Goal: Information Seeking & Learning: Learn about a topic

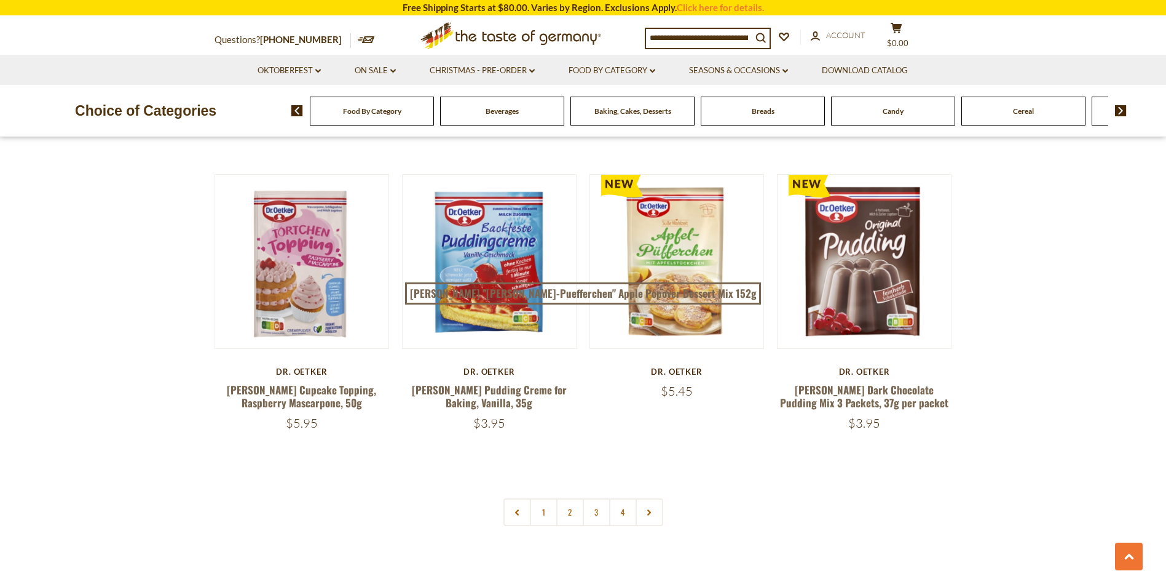
scroll to position [2644, 0]
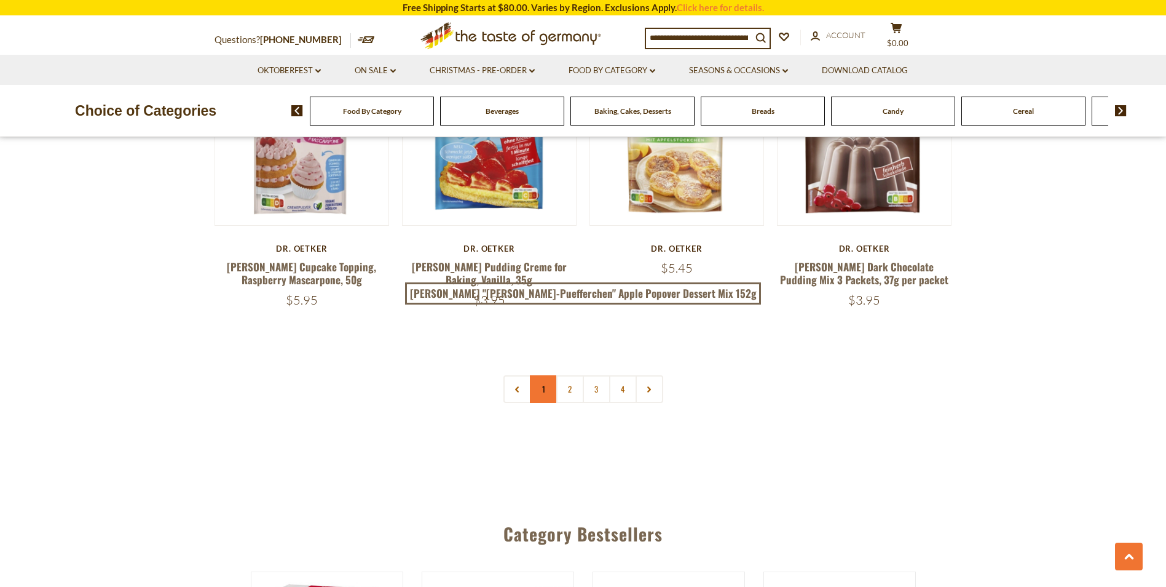
click at [543, 375] on link "1" at bounding box center [544, 389] width 28 height 28
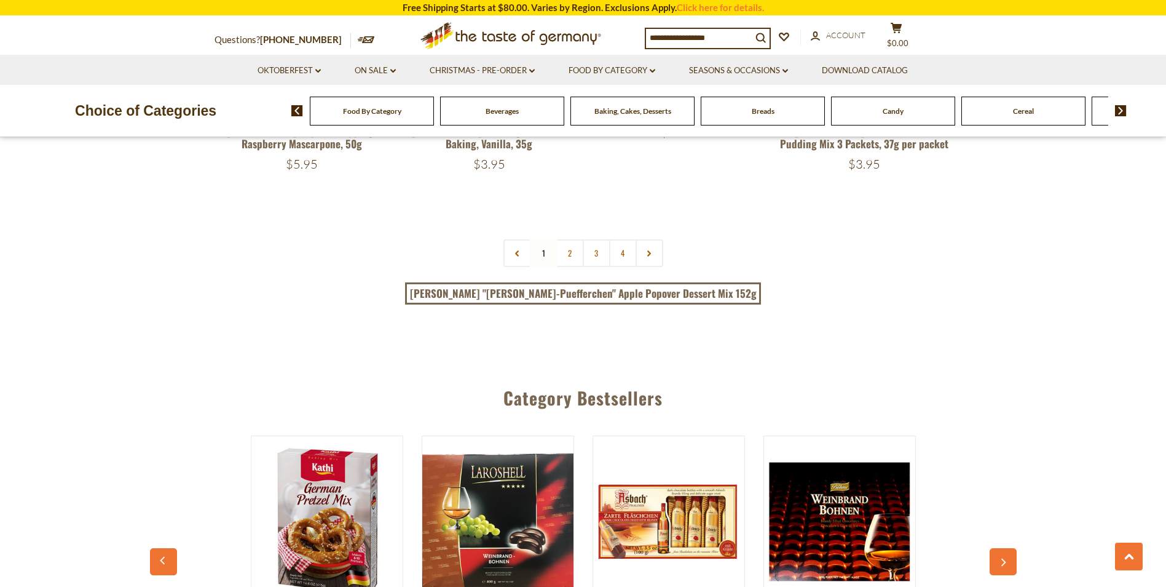
scroll to position [2806, 0]
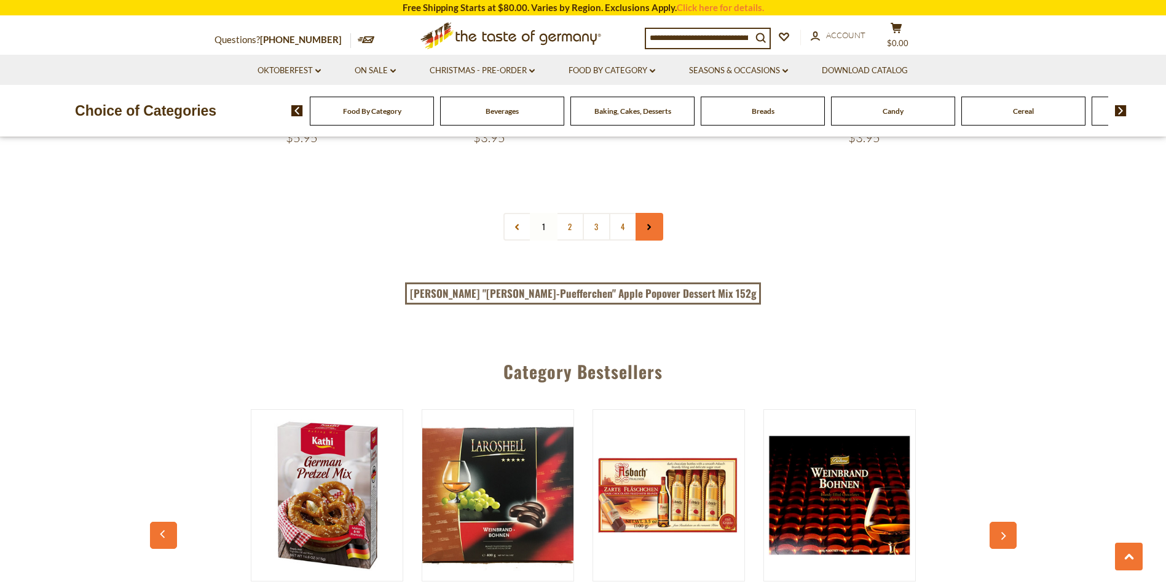
click at [651, 224] on use at bounding box center [649, 227] width 4 height 6
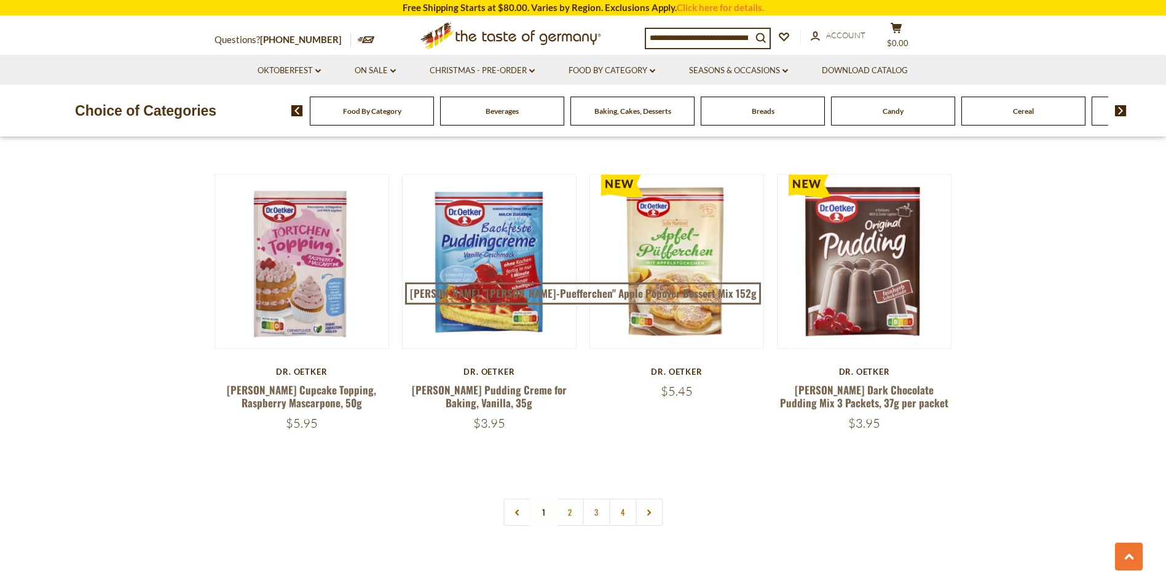
scroll to position [2767, 0]
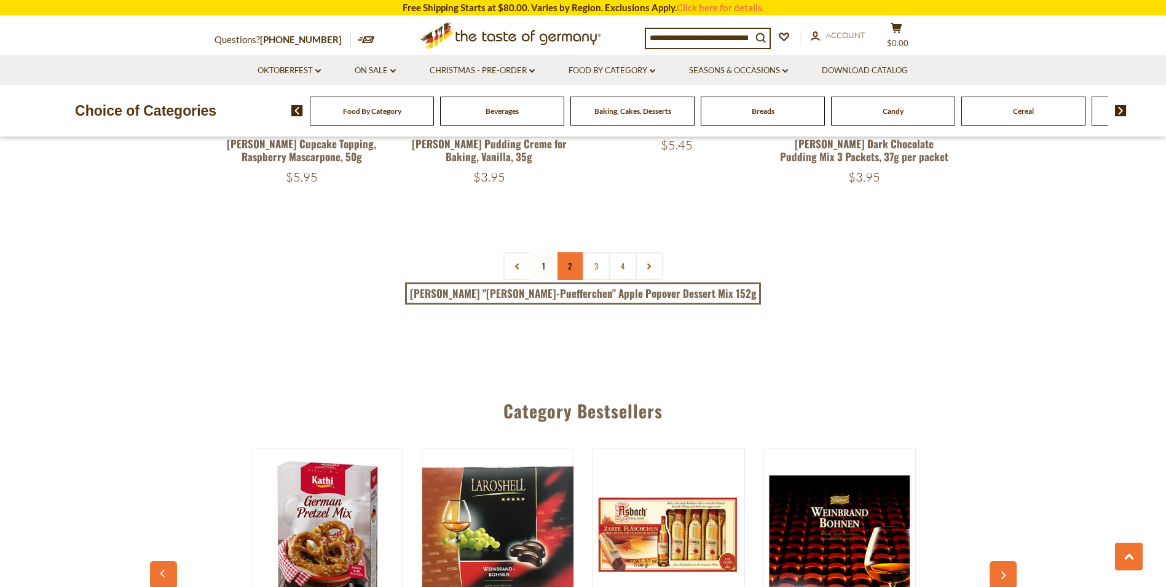
click at [567, 252] on link "2" at bounding box center [570, 266] width 28 height 28
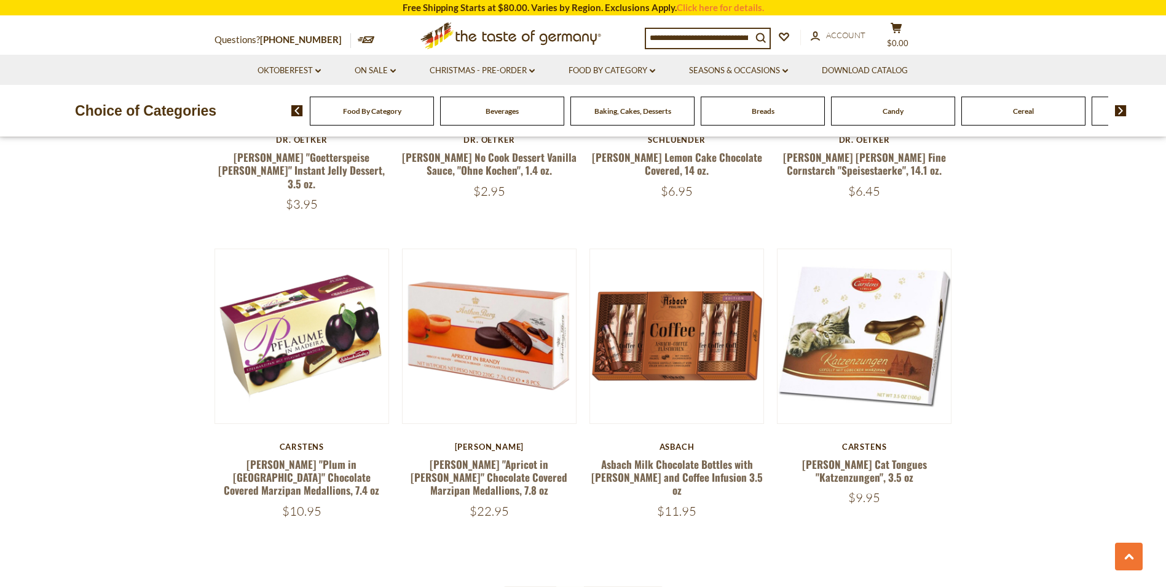
scroll to position [2521, 0]
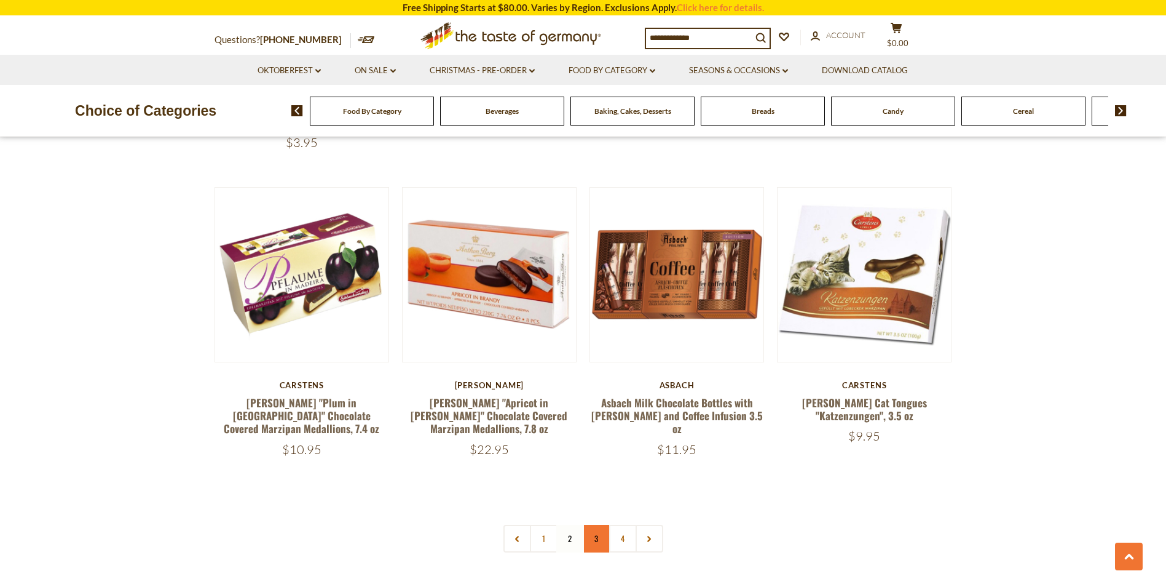
click at [595, 524] on link "3" at bounding box center [597, 538] width 28 height 28
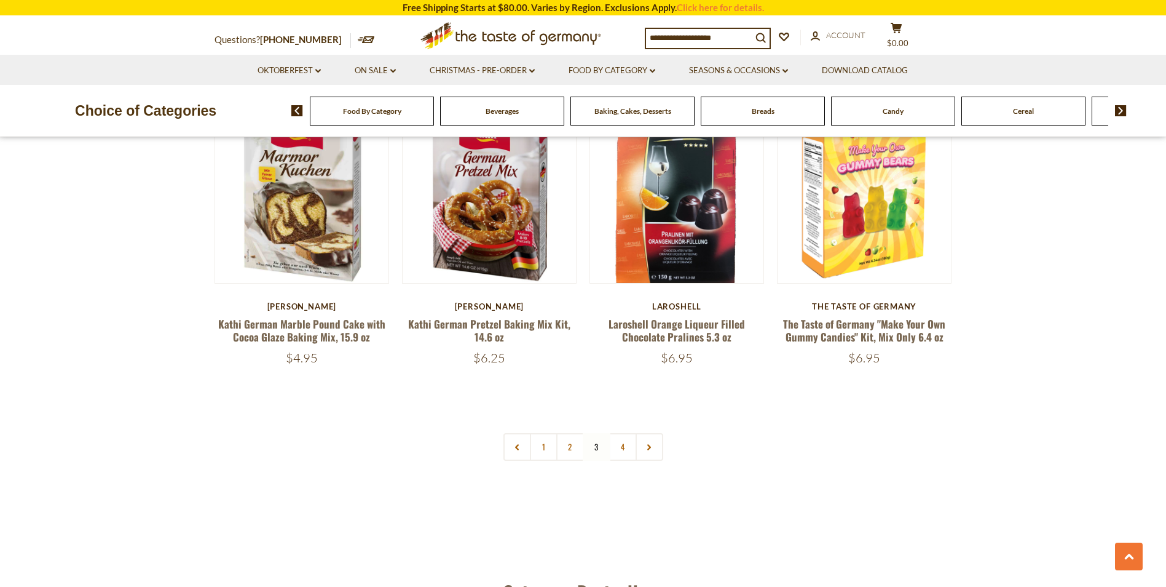
scroll to position [2745, 0]
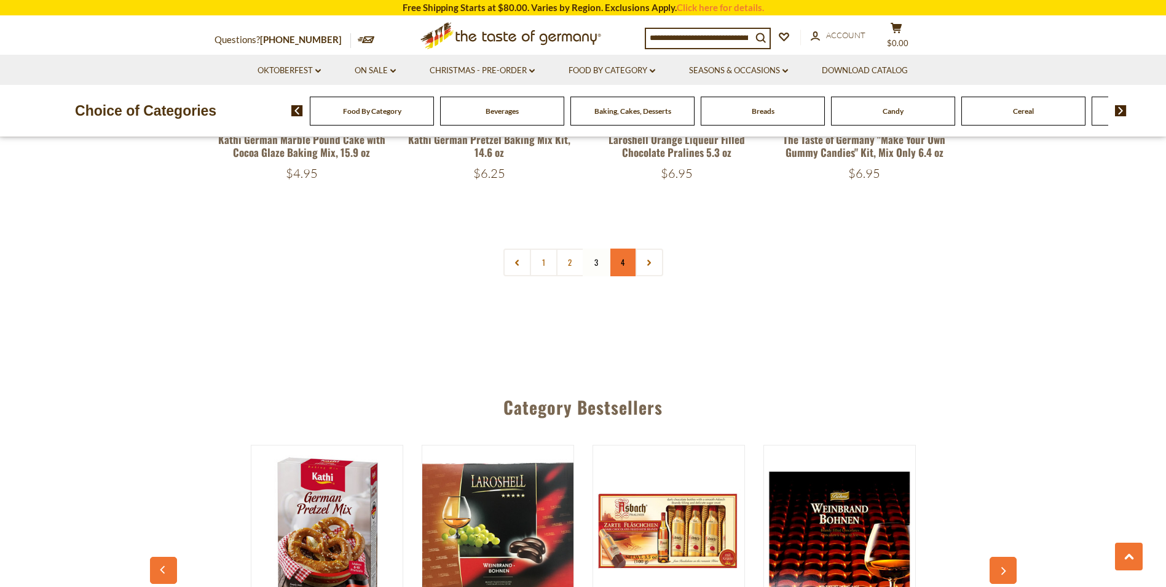
click at [627, 250] on link "4" at bounding box center [623, 262] width 28 height 28
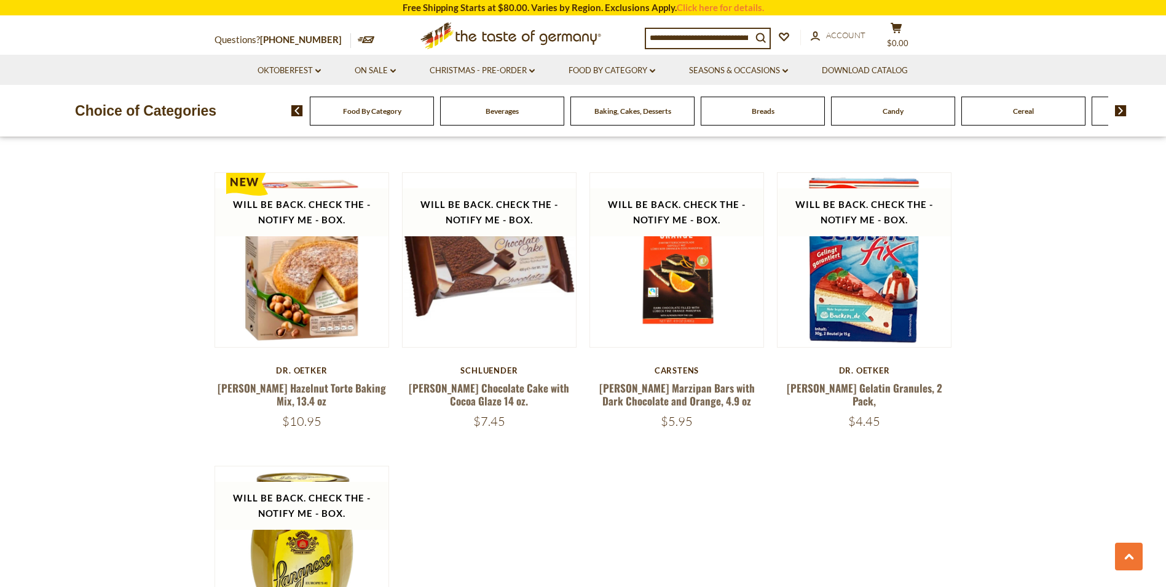
scroll to position [1229, 0]
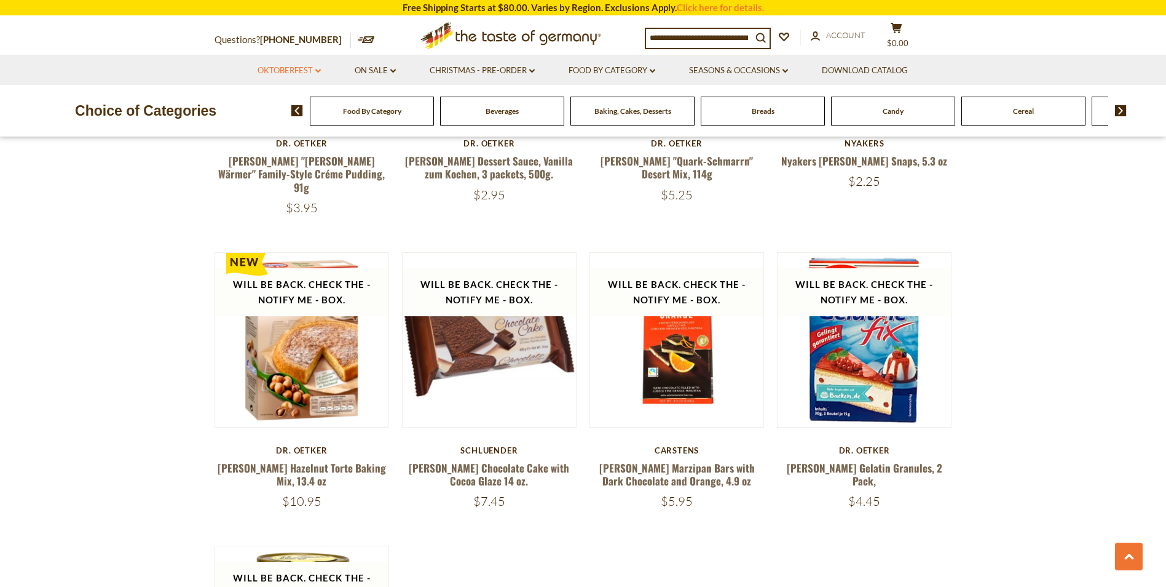
click at [317, 69] on icon "dropdown_arrow" at bounding box center [318, 71] width 6 height 4
click at [285, 121] on link "Oktoberfest Foods" at bounding box center [289, 123] width 76 height 11
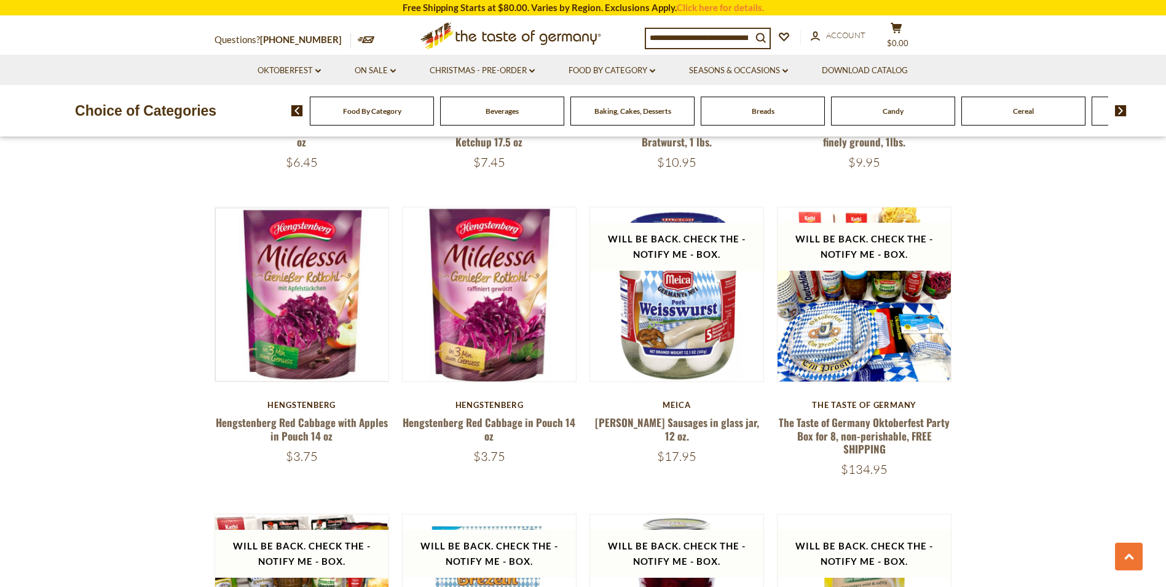
scroll to position [738, 0]
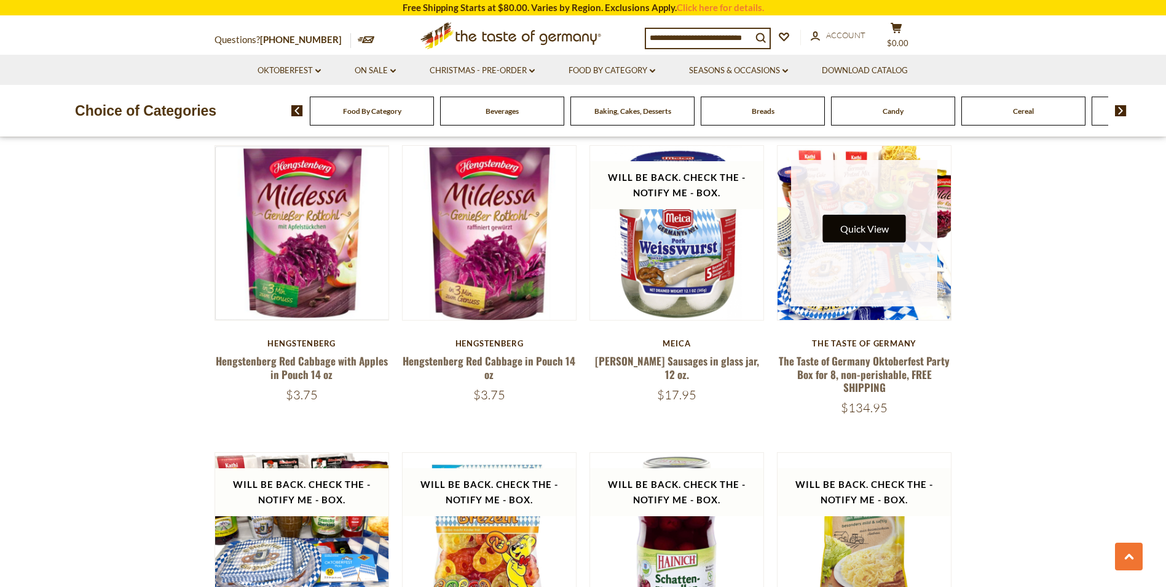
click at [863, 227] on button "Quick View" at bounding box center [864, 229] width 83 height 28
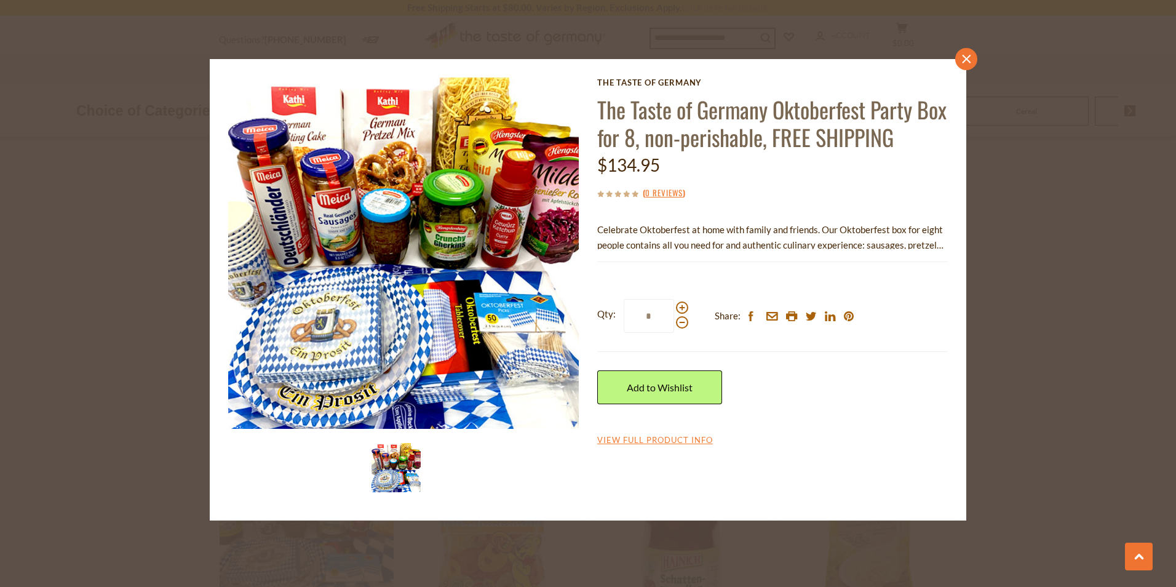
click at [967, 55] on icon "close" at bounding box center [966, 58] width 9 height 9
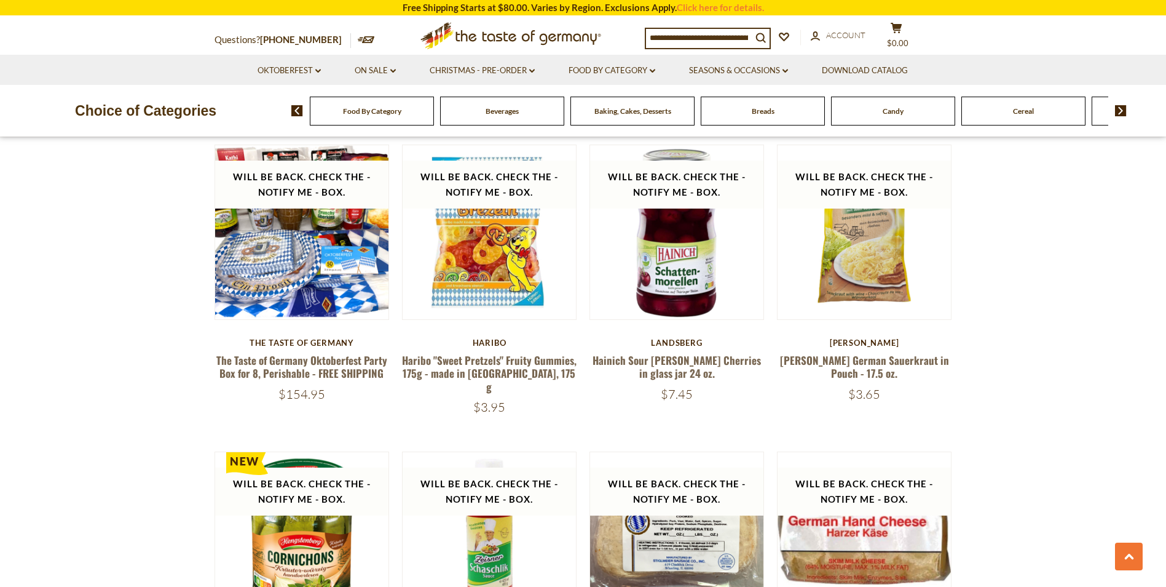
scroll to position [922, 0]
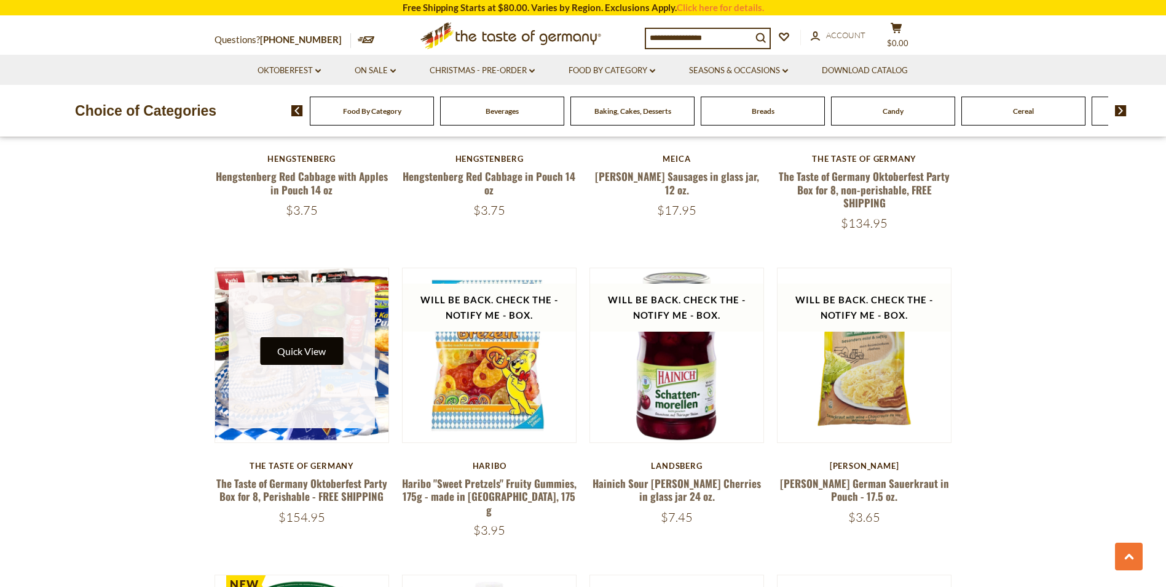
click at [316, 350] on button "Quick View" at bounding box center [301, 351] width 83 height 28
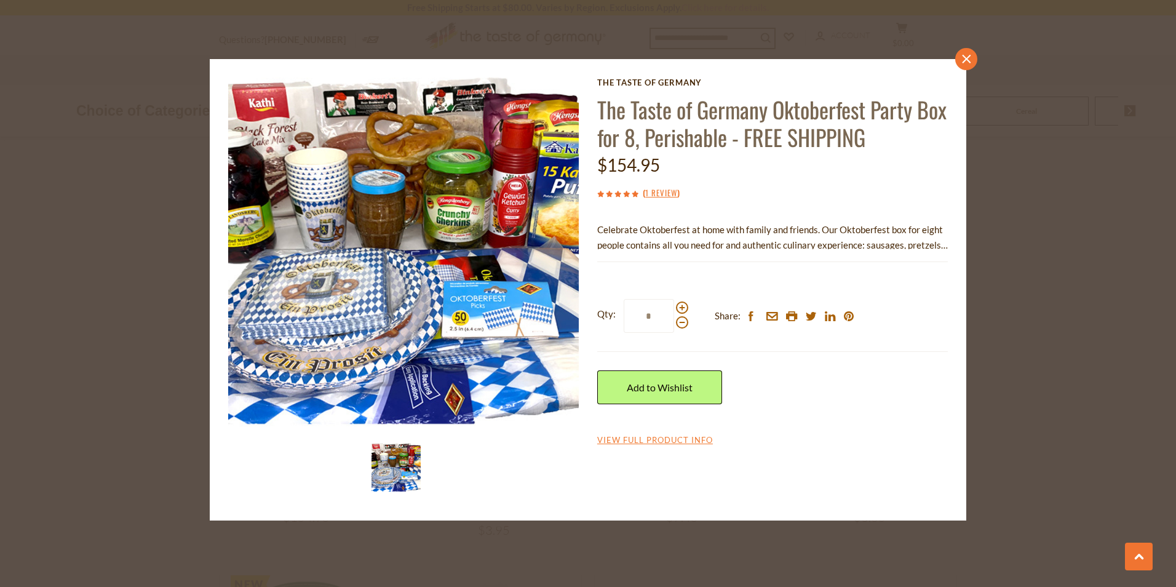
click at [965, 59] on icon at bounding box center [966, 58] width 9 height 9
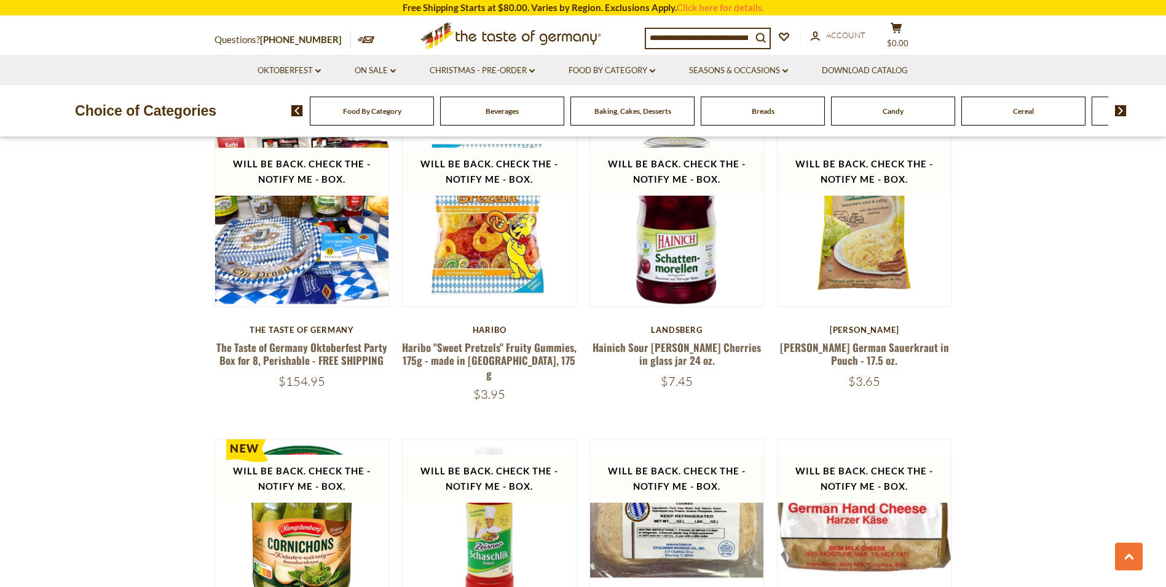
scroll to position [1045, 0]
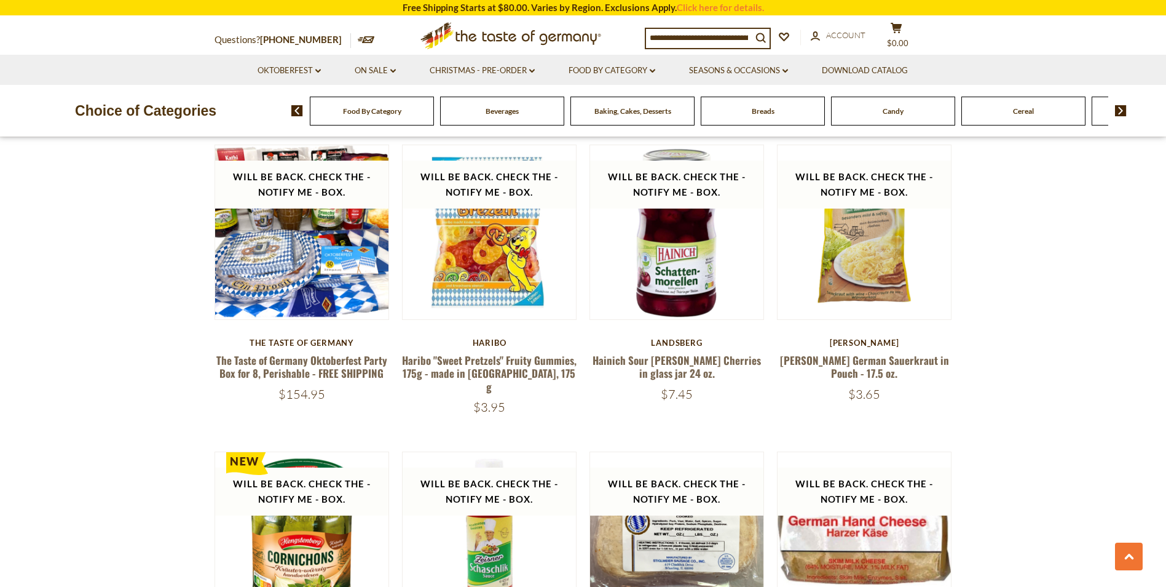
click at [434, 118] on div "Breads" at bounding box center [372, 111] width 124 height 29
click at [764, 108] on span "Breads" at bounding box center [763, 110] width 23 height 9
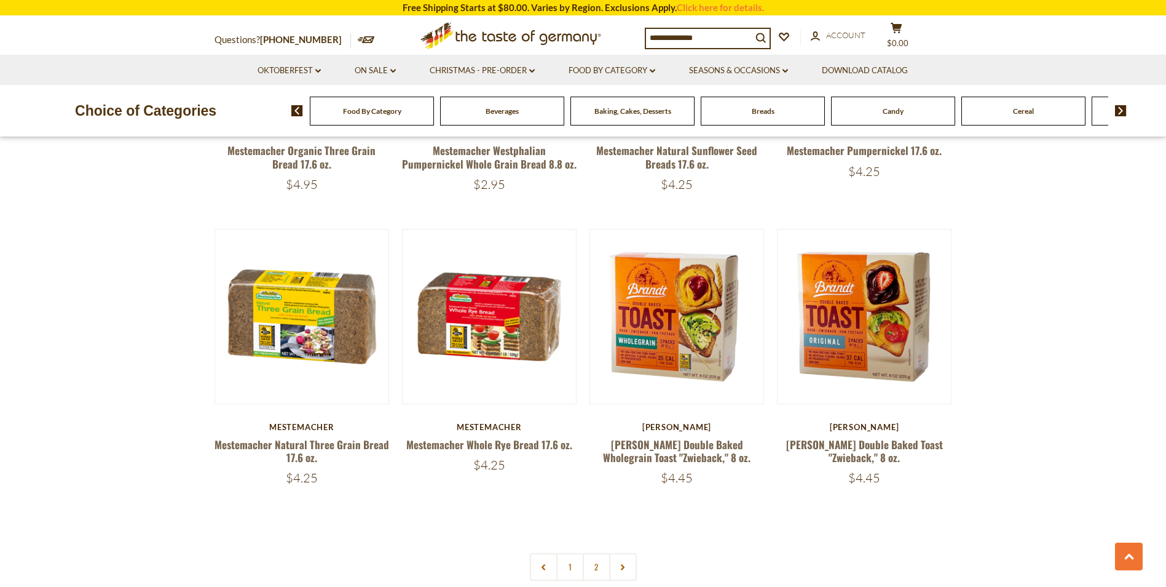
scroll to position [2828, 0]
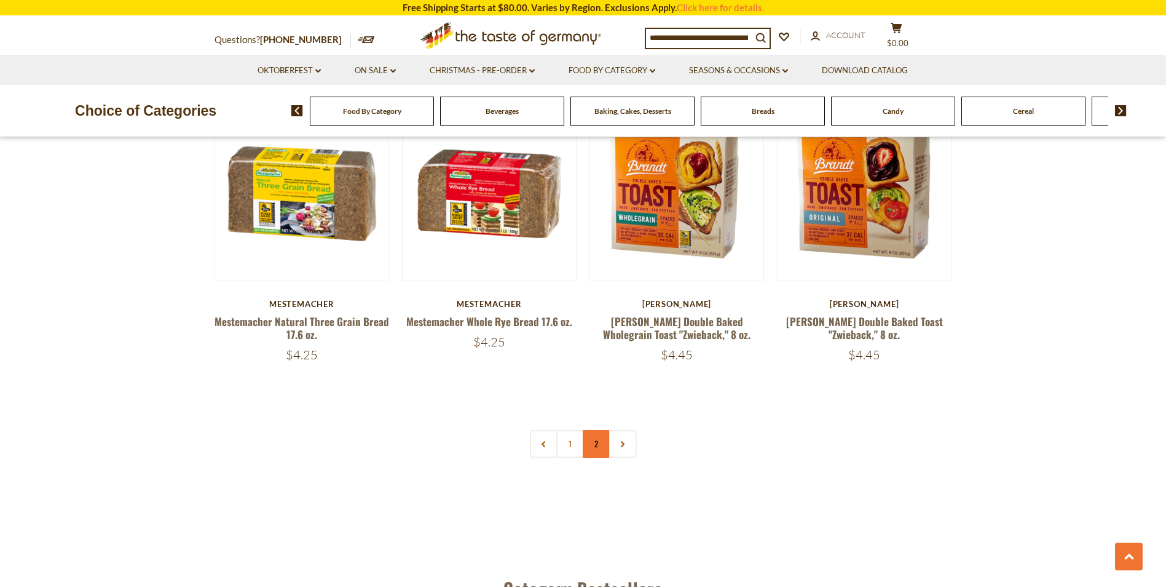
click at [593, 443] on link "2" at bounding box center [597, 444] width 28 height 28
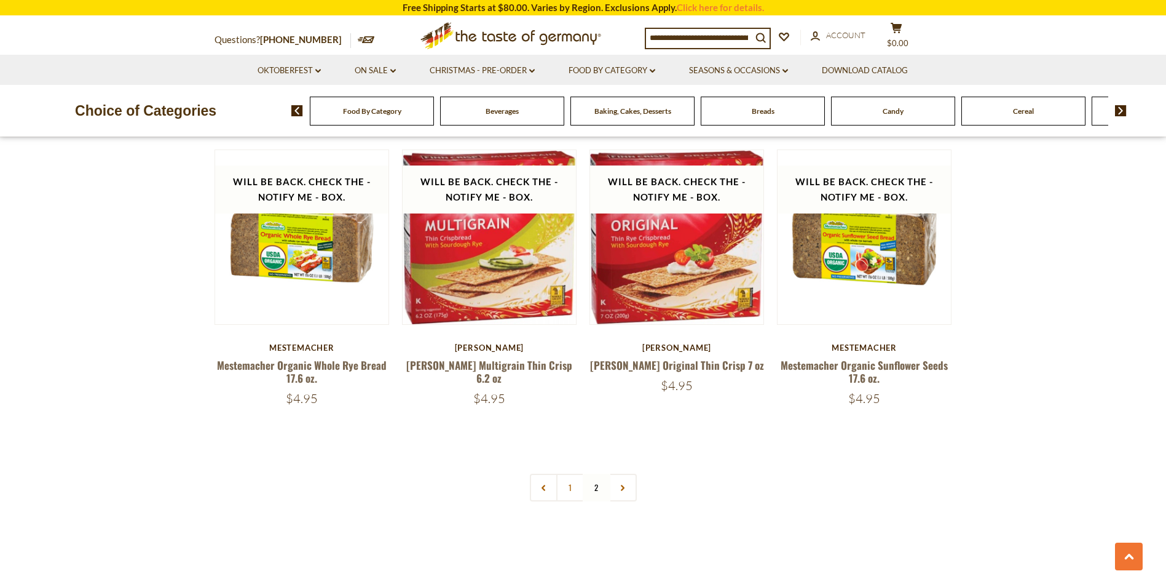
scroll to position [1622, 0]
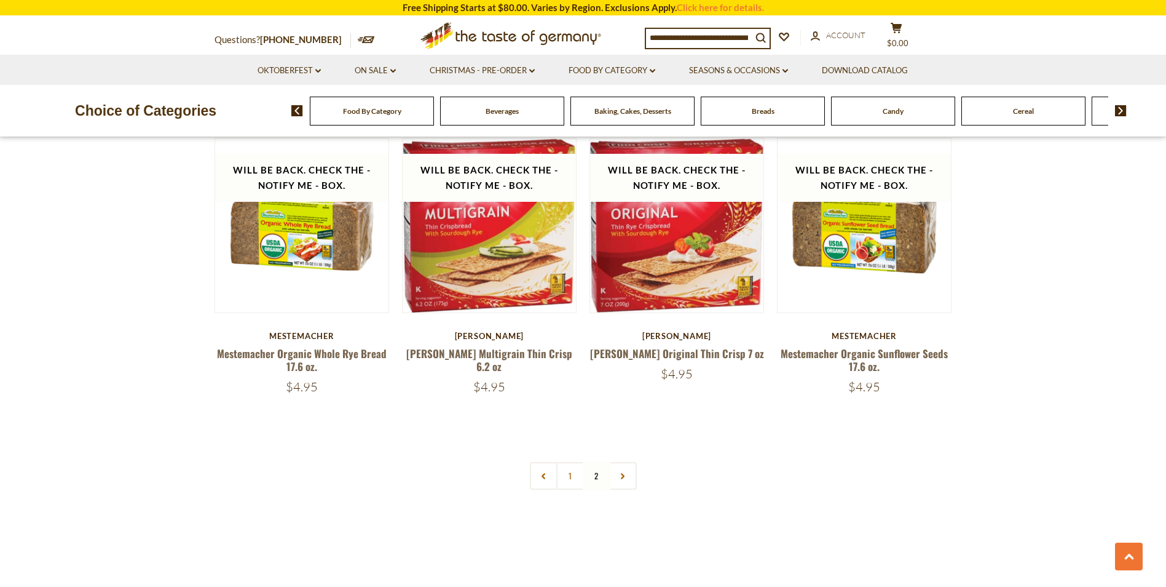
click at [597, 462] on nav "1 2" at bounding box center [583, 476] width 107 height 28
click at [434, 117] on div "Candy" at bounding box center [372, 111] width 124 height 29
click at [434, 109] on div "Candy" at bounding box center [372, 111] width 124 height 29
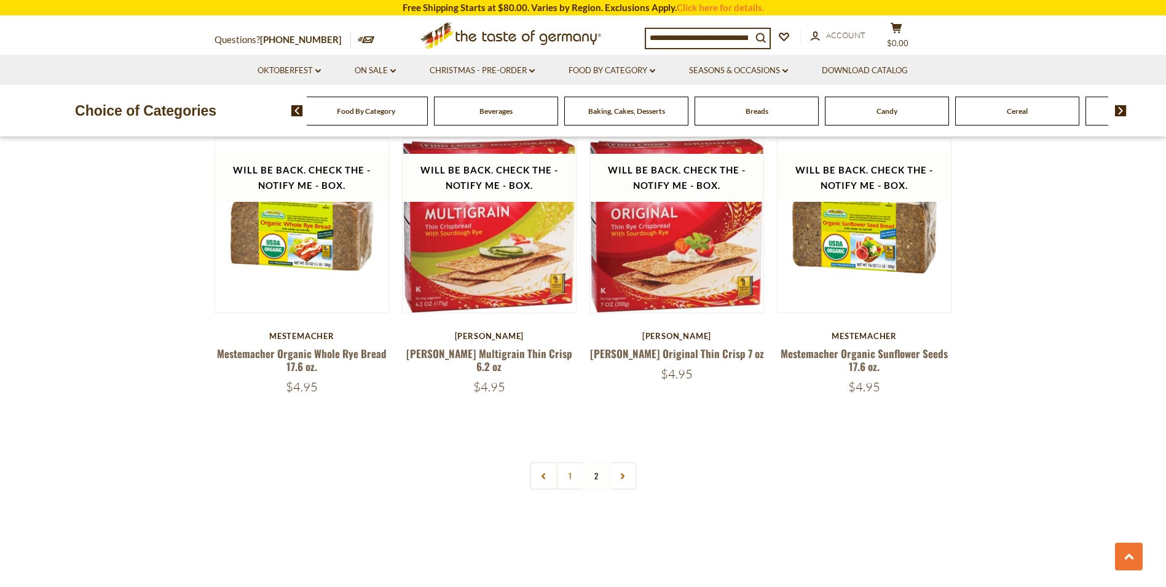
click at [1122, 109] on img at bounding box center [1121, 110] width 12 height 11
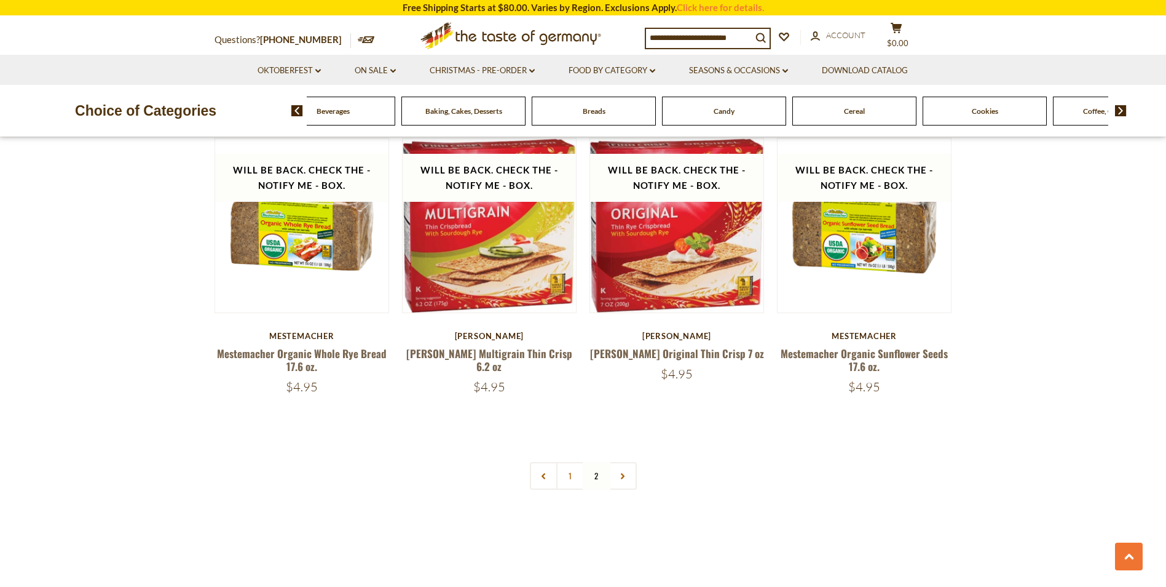
click at [1093, 116] on span "Coffee, Cocoa & Tea" at bounding box center [1115, 110] width 65 height 9
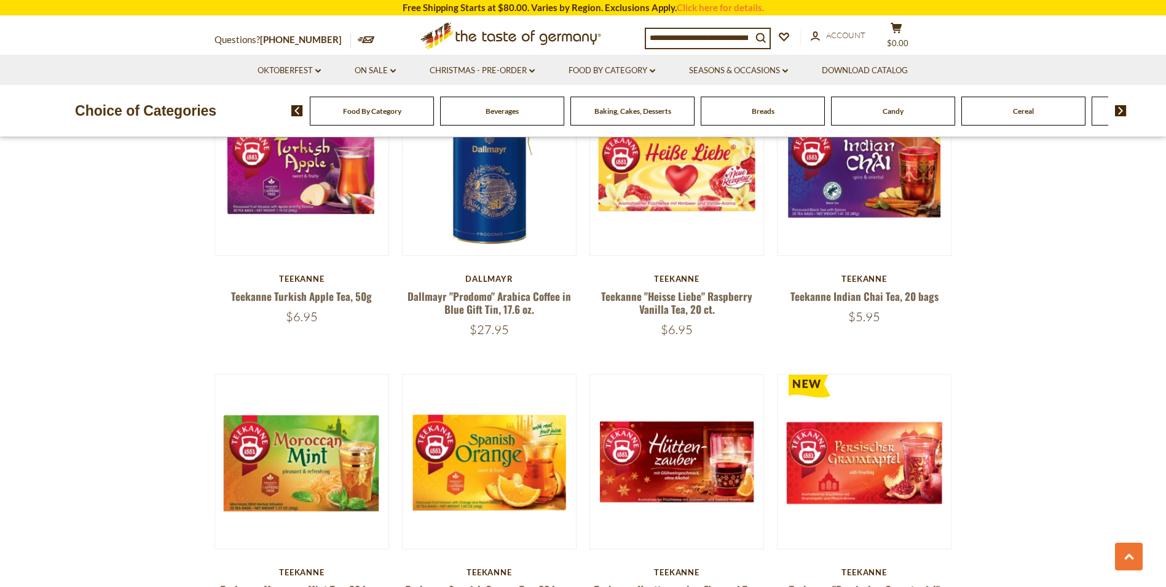
scroll to position [2705, 0]
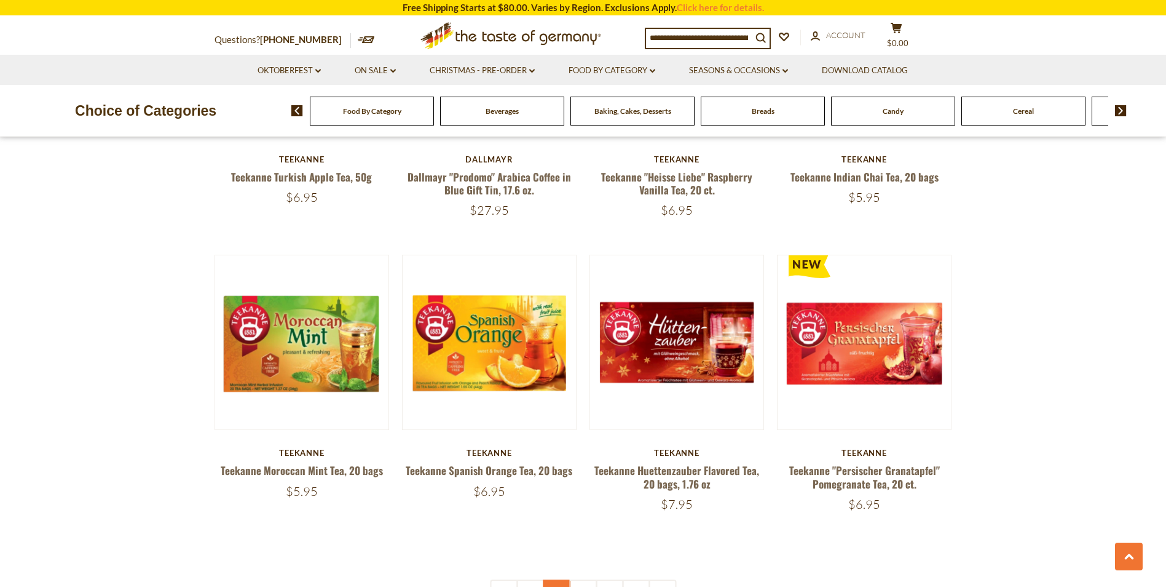
click at [552, 579] on link "2" at bounding box center [557, 593] width 28 height 28
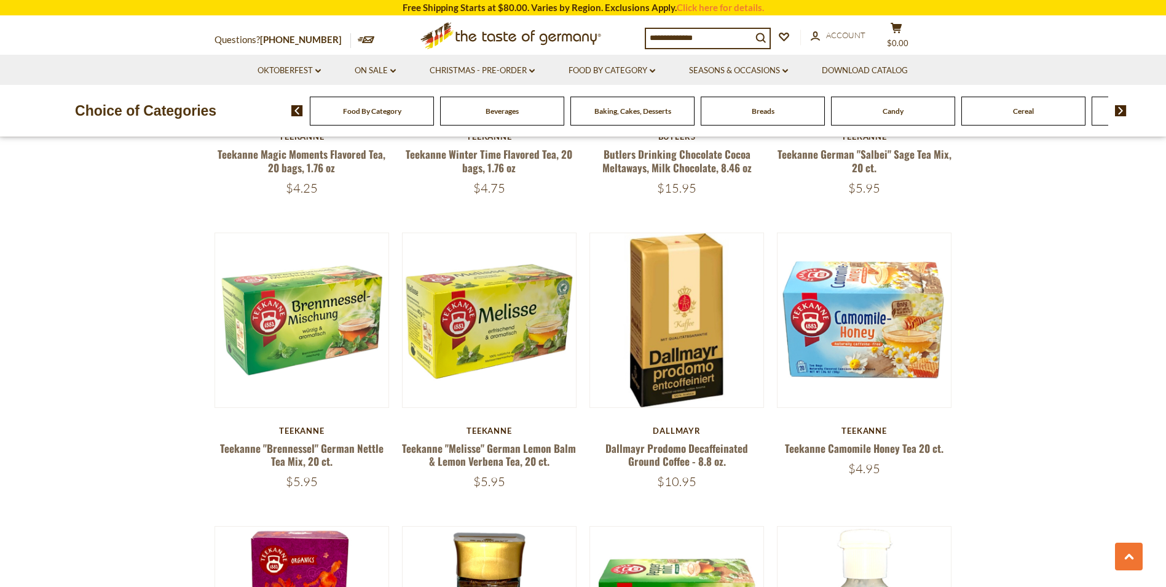
scroll to position [2299, 0]
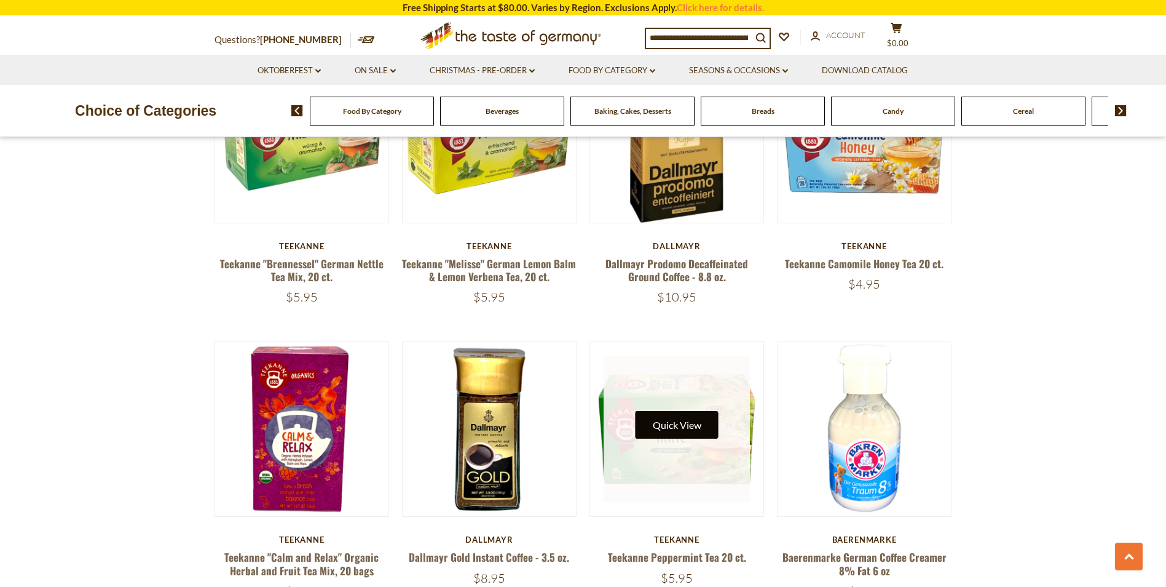
click at [673, 414] on button "Quick View" at bounding box center [677, 425] width 83 height 28
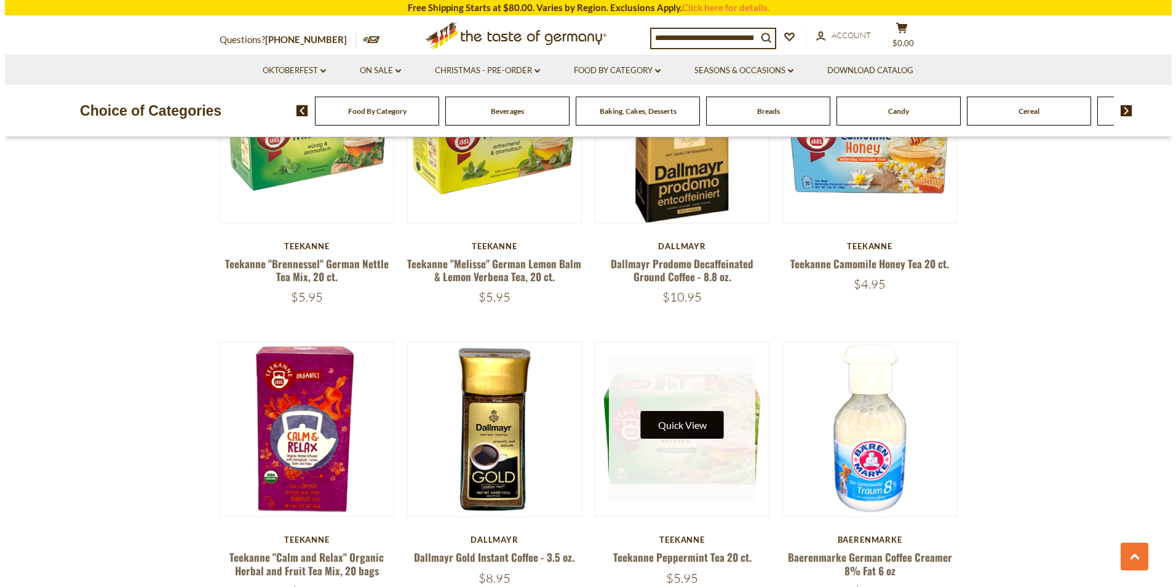
scroll to position [2301, 0]
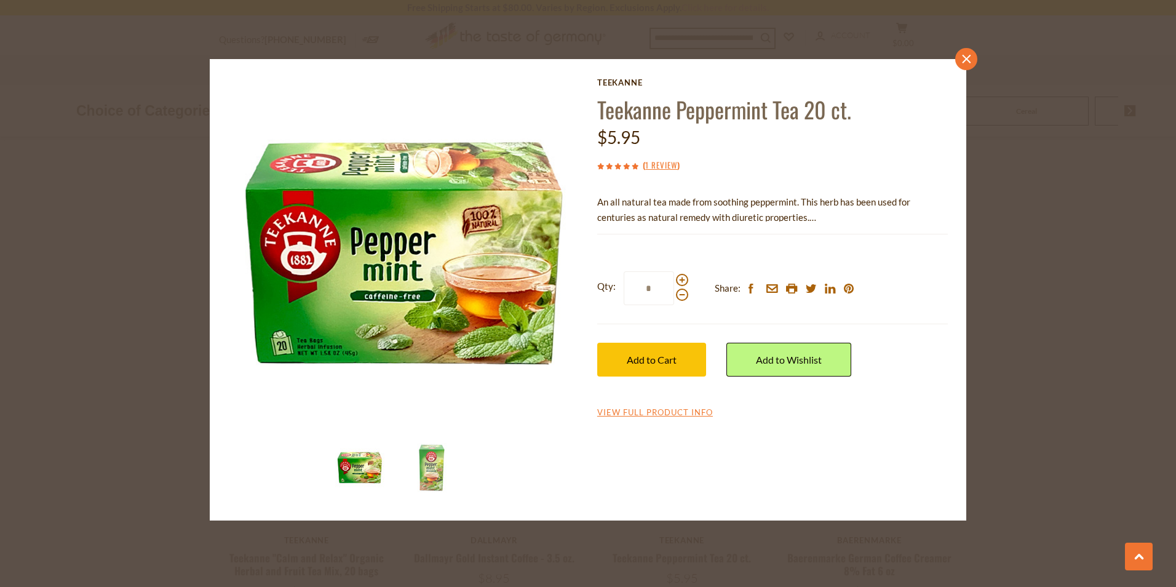
click at [962, 58] on icon "close" at bounding box center [966, 58] width 9 height 9
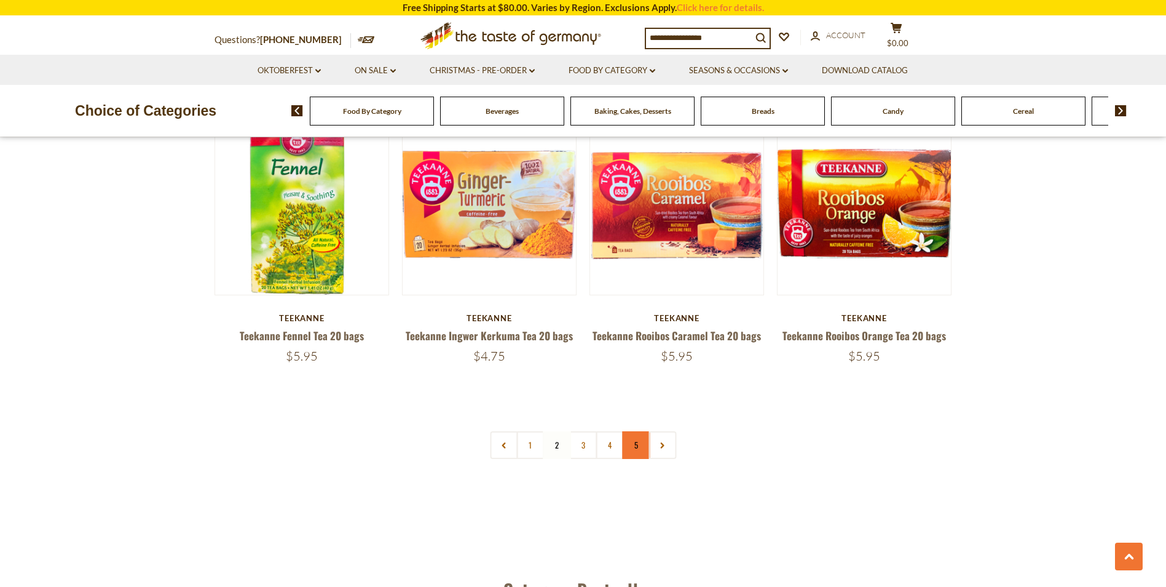
scroll to position [2852, 0]
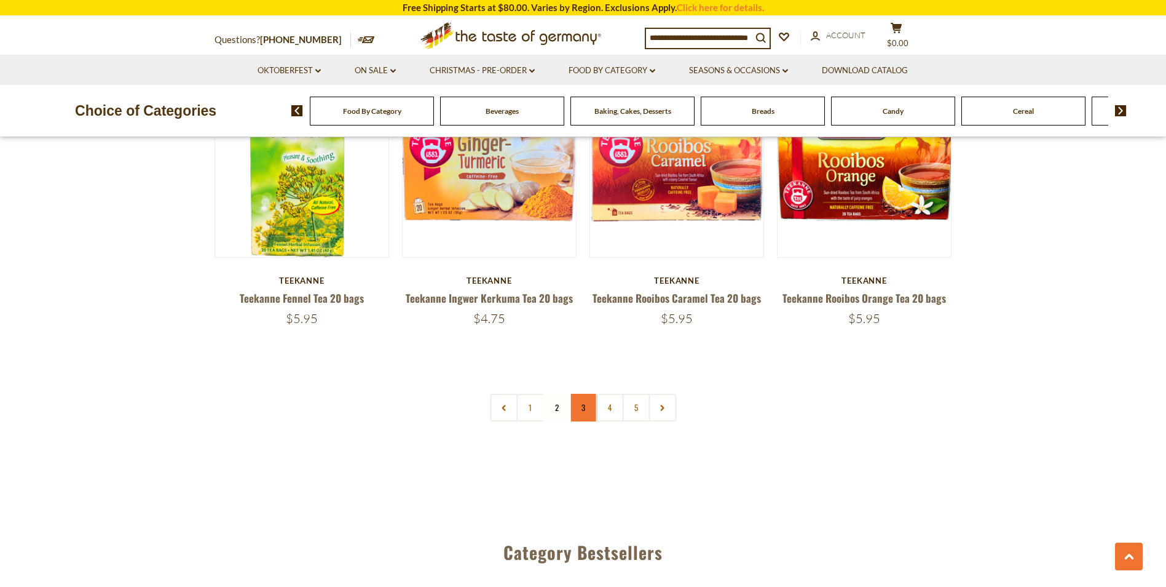
click at [582, 395] on link "3" at bounding box center [583, 408] width 28 height 28
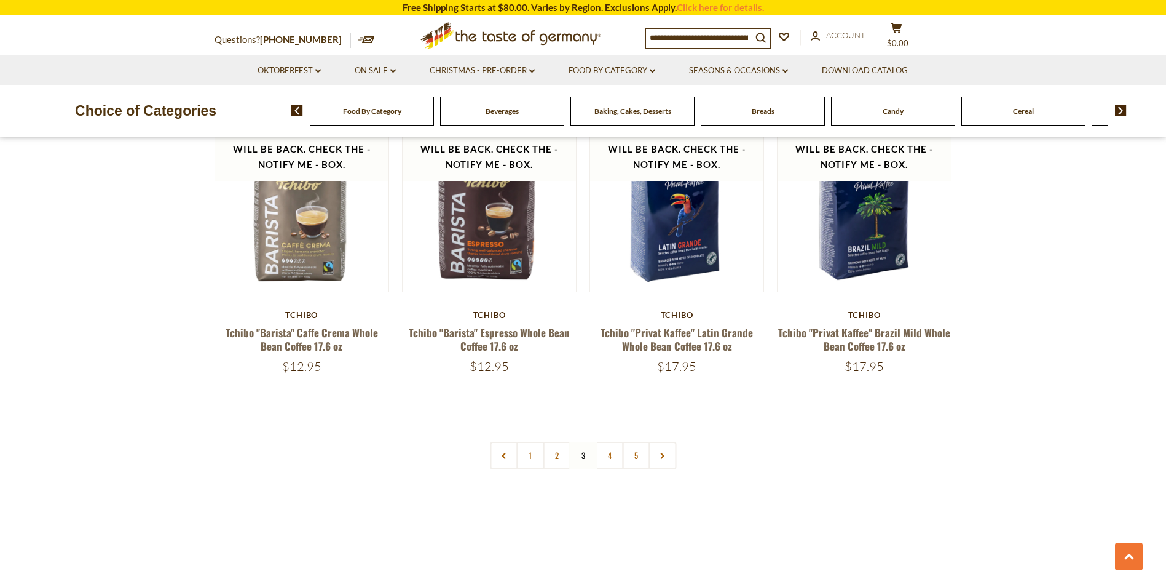
scroll to position [2914, 0]
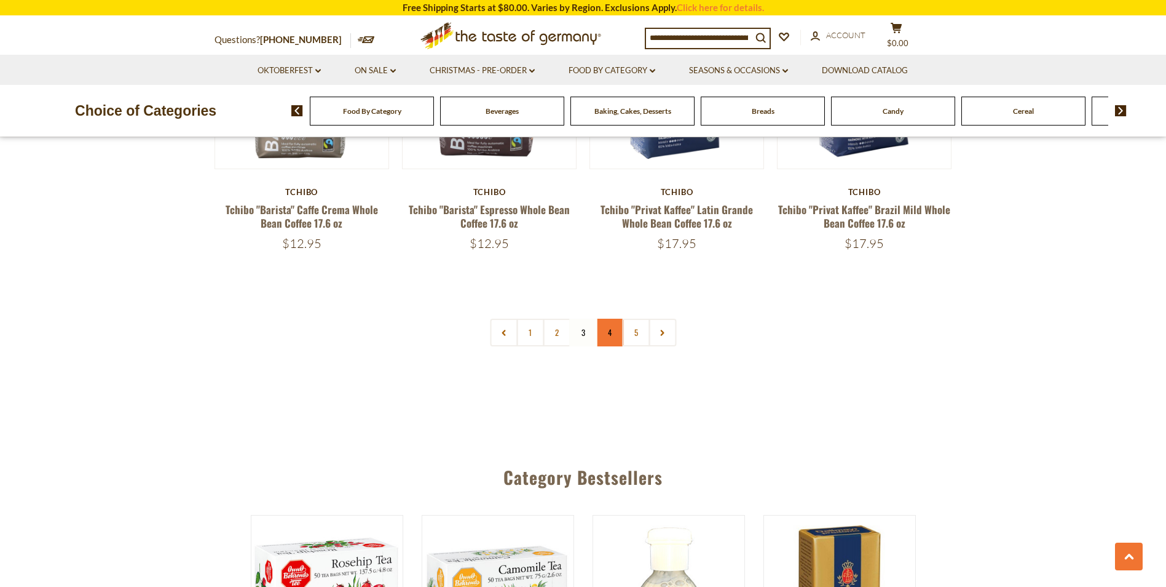
click at [606, 330] on link "4" at bounding box center [610, 332] width 28 height 28
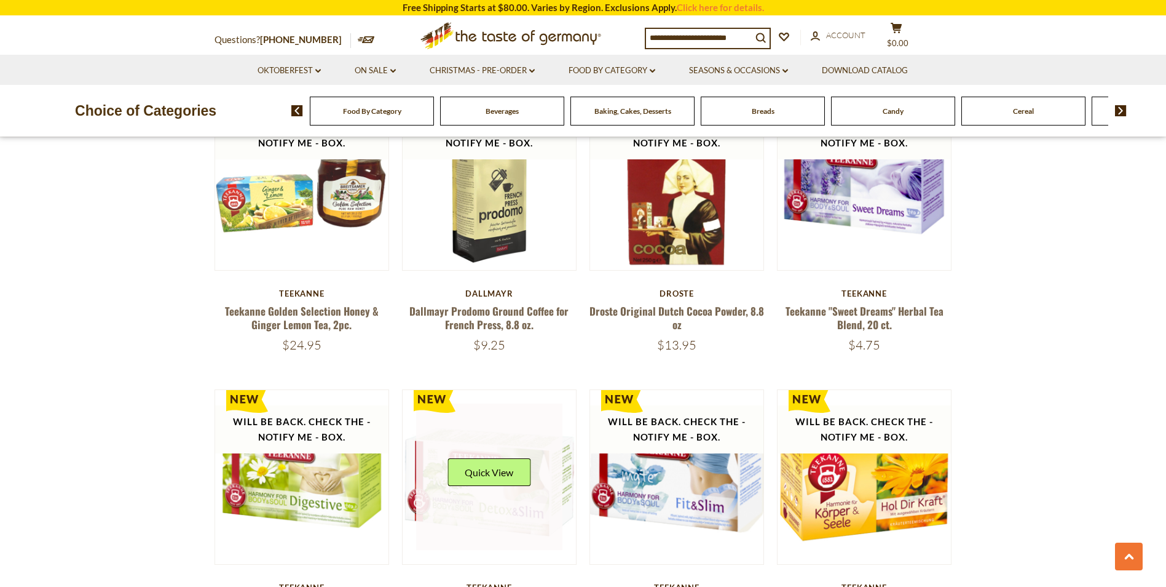
scroll to position [2729, 0]
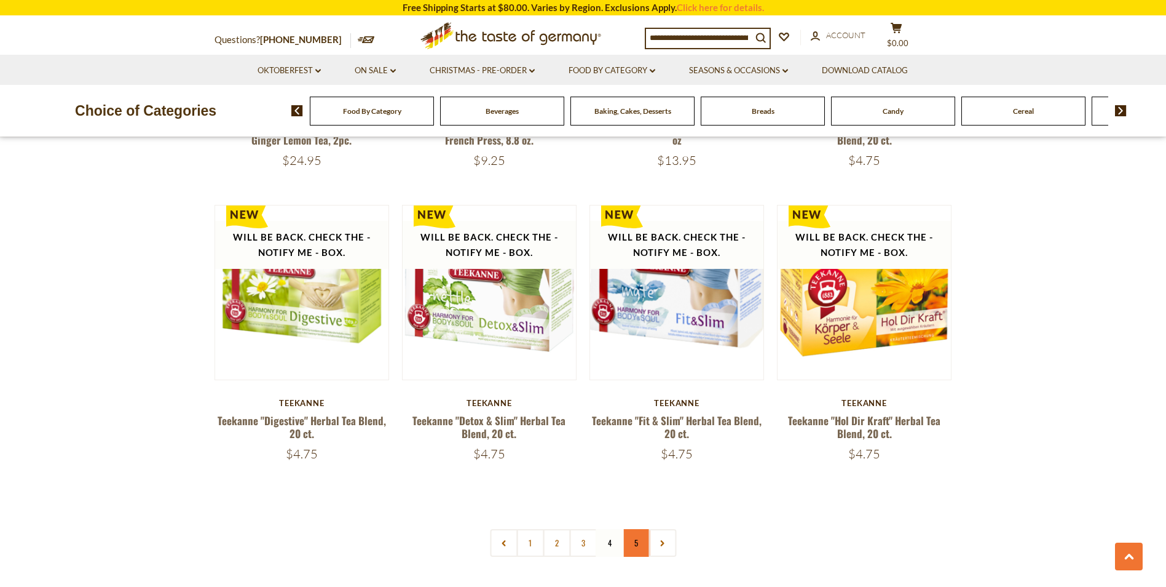
click at [631, 529] on link "5" at bounding box center [636, 543] width 28 height 28
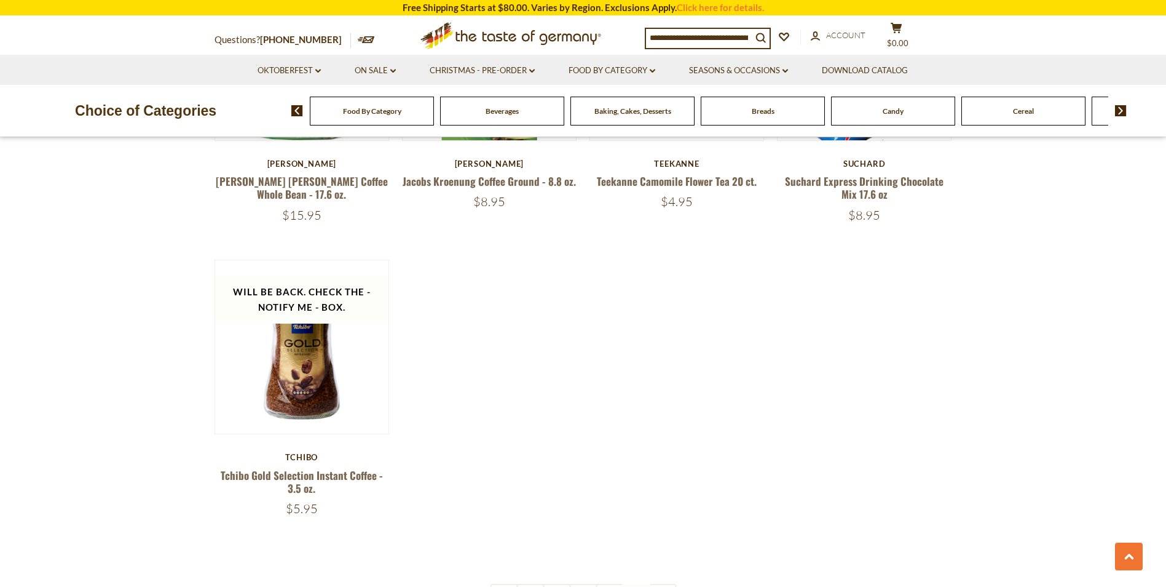
scroll to position [1560, 0]
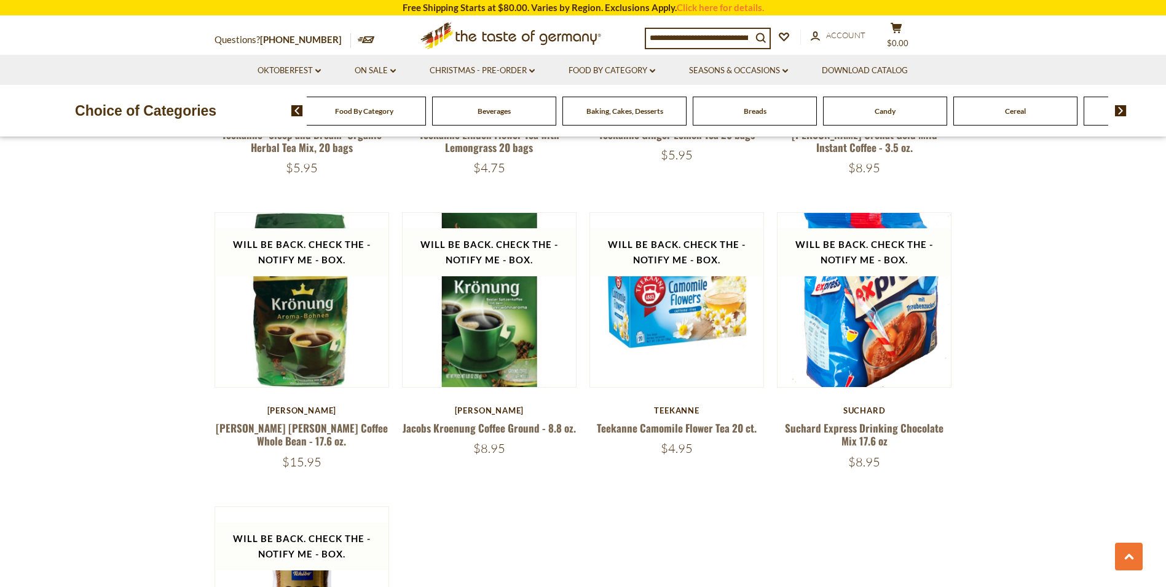
drag, startPoint x: 381, startPoint y: 119, endPoint x: 456, endPoint y: 116, distance: 75.1
drag, startPoint x: 456, startPoint y: 116, endPoint x: 494, endPoint y: 111, distance: 38.4
click at [494, 111] on span "Beverages" at bounding box center [494, 110] width 33 height 9
